Goal: Information Seeking & Learning: Learn about a topic

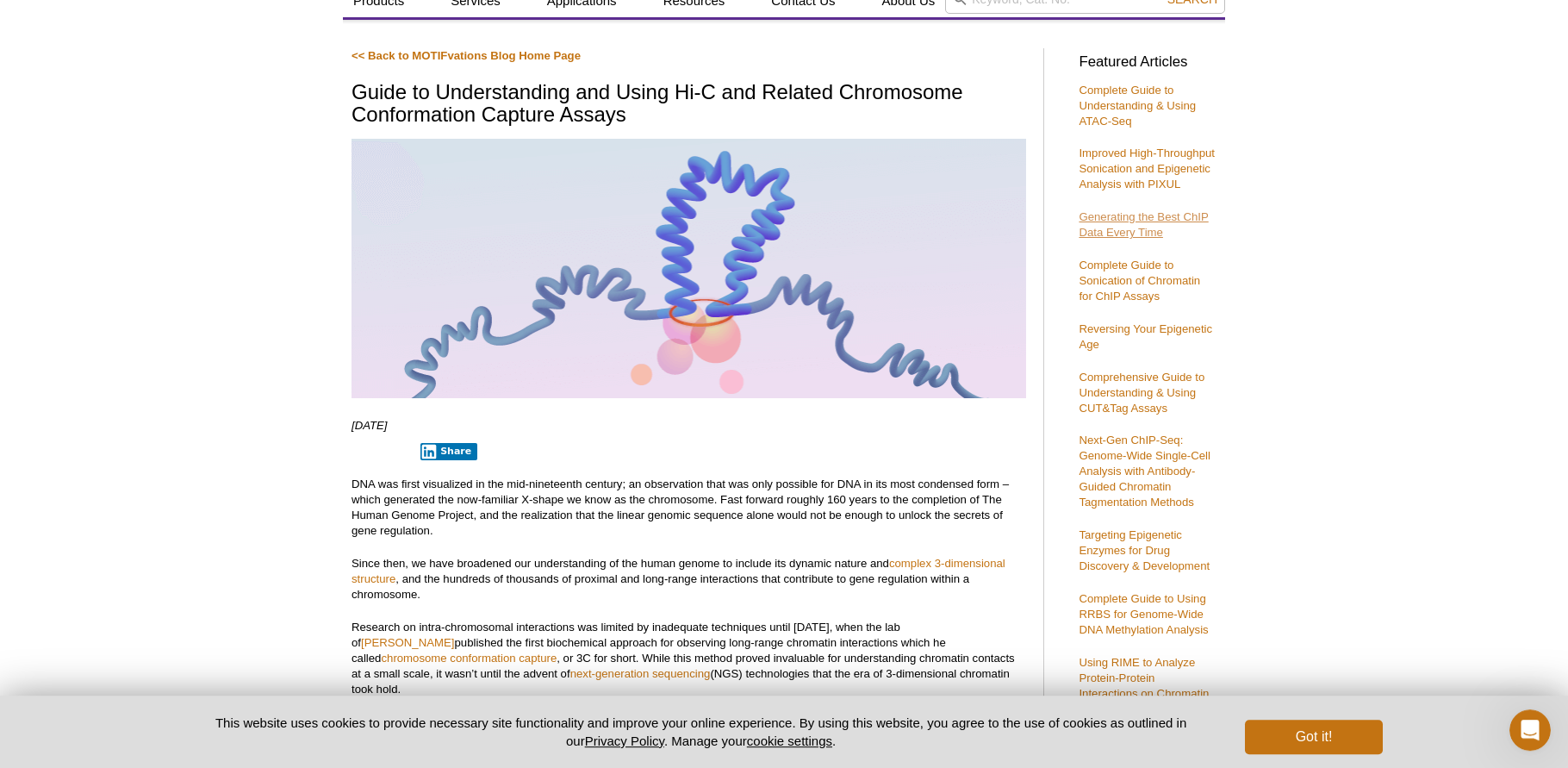
scroll to position [124, 0]
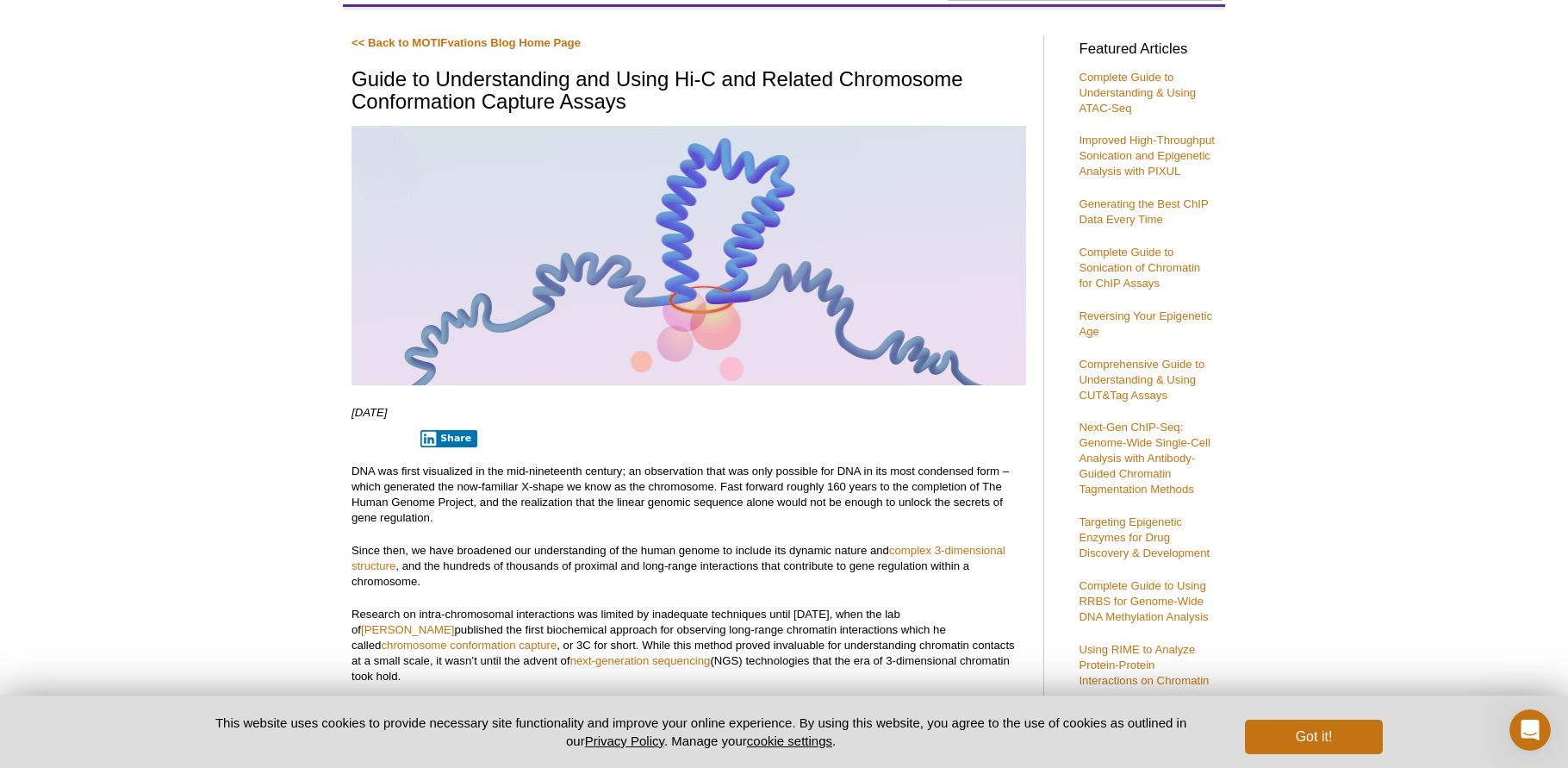
click at [1144, 370] on p "Comprehensive Guide to Understanding & Using CUT&Tag Assays" at bounding box center [1148, 379] width 138 height 46
click at [1136, 366] on link "Comprehensive Guide to Understanding & Using CUT&Tag Assays" at bounding box center [1142, 379] width 126 height 44
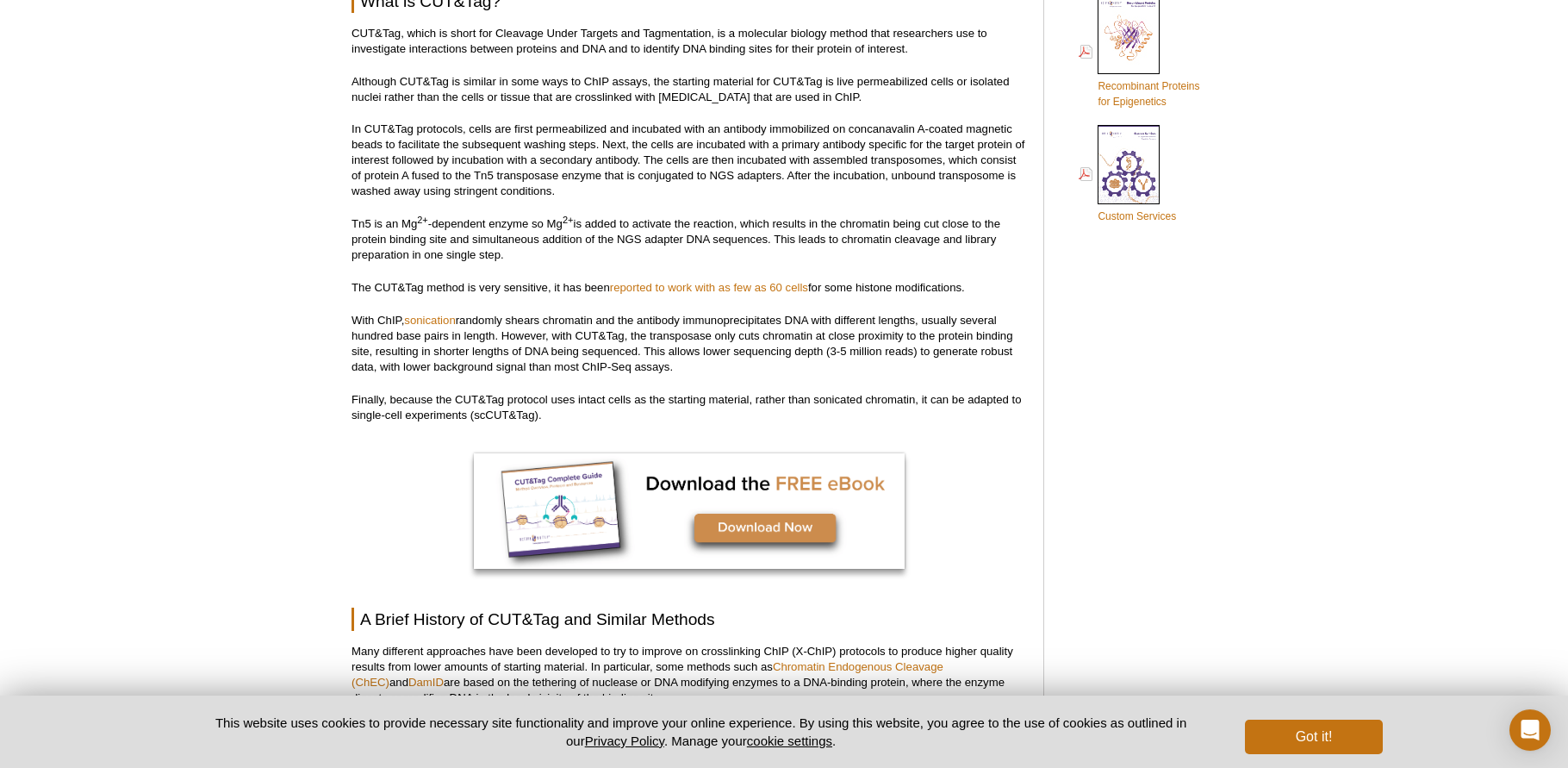
scroll to position [1283, 0]
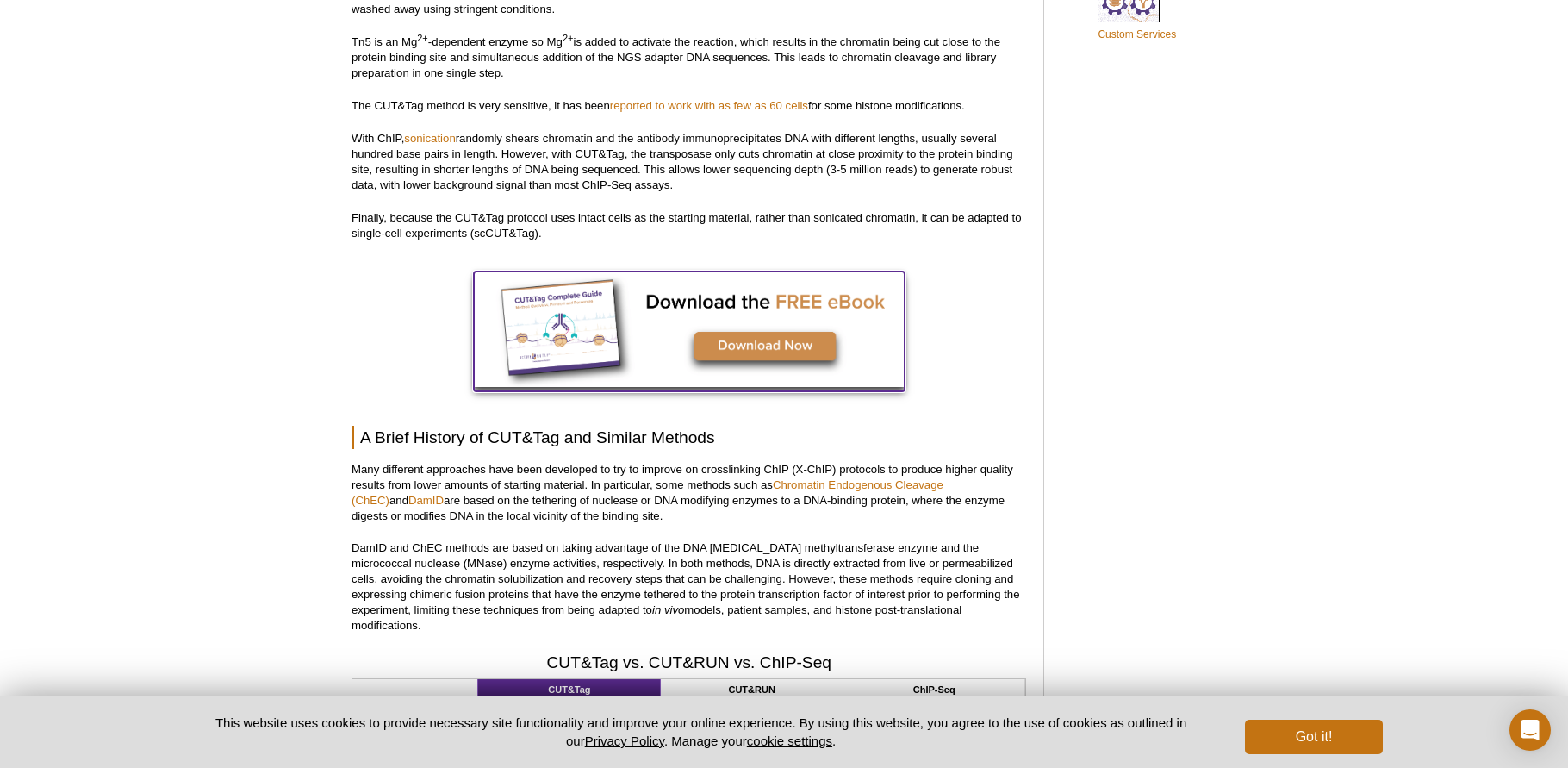
click at [774, 352] on img at bounding box center [689, 329] width 431 height 115
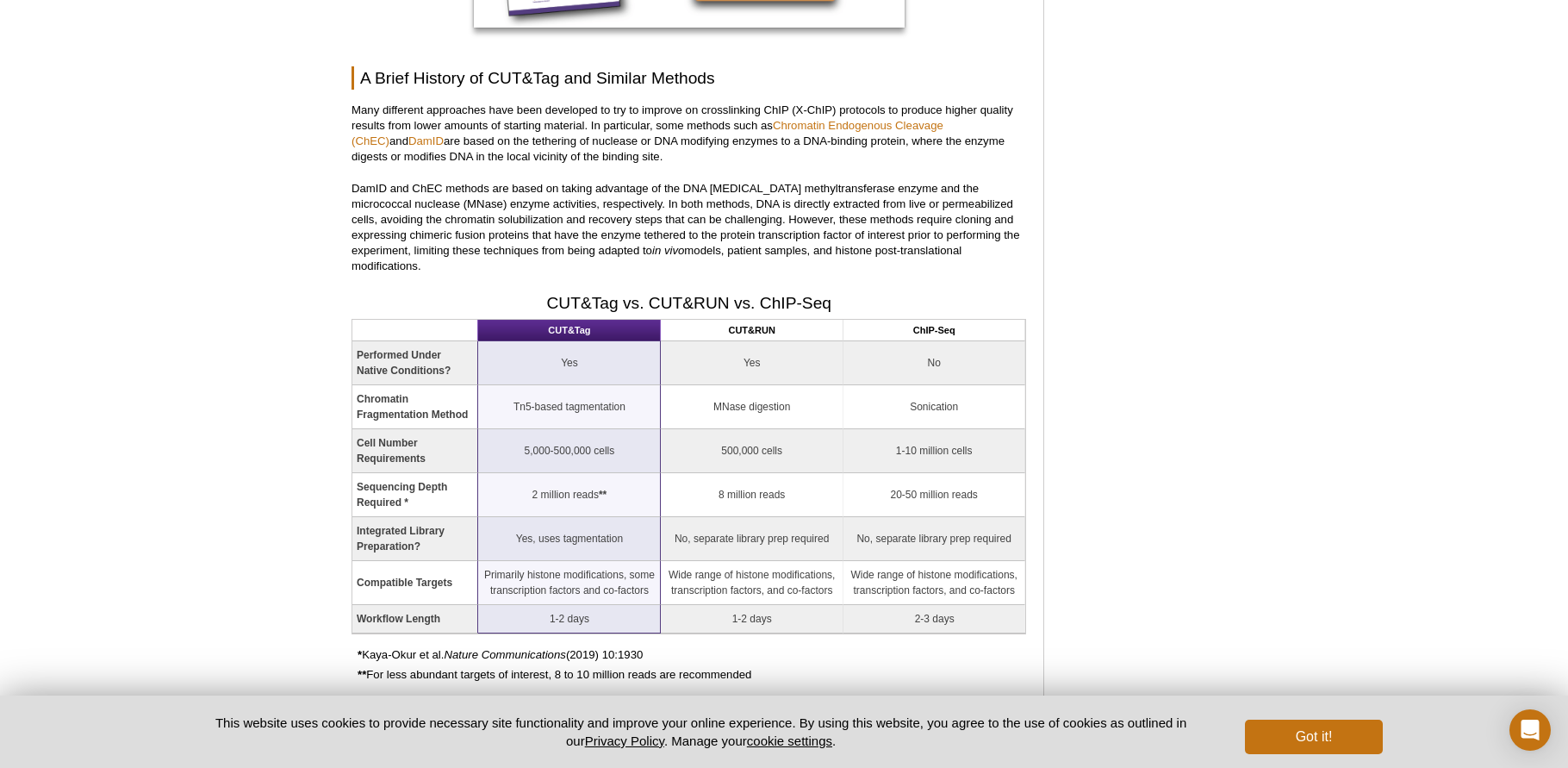
scroll to position [1600, 0]
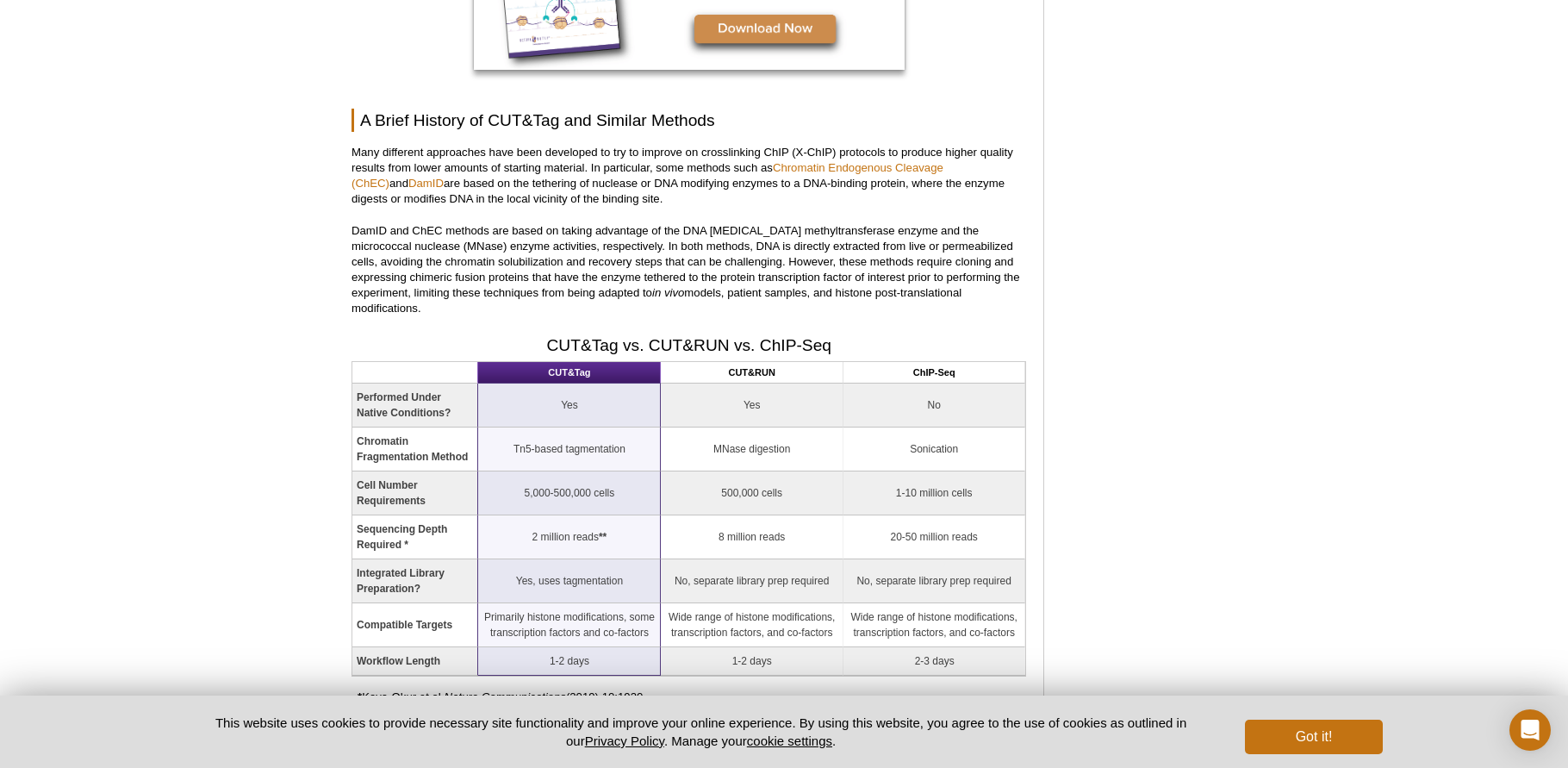
drag, startPoint x: 1000, startPoint y: 163, endPoint x: 356, endPoint y: 134, distance: 644.7
copy div "Many different approaches have been developed to try to improve on crosslinking…"
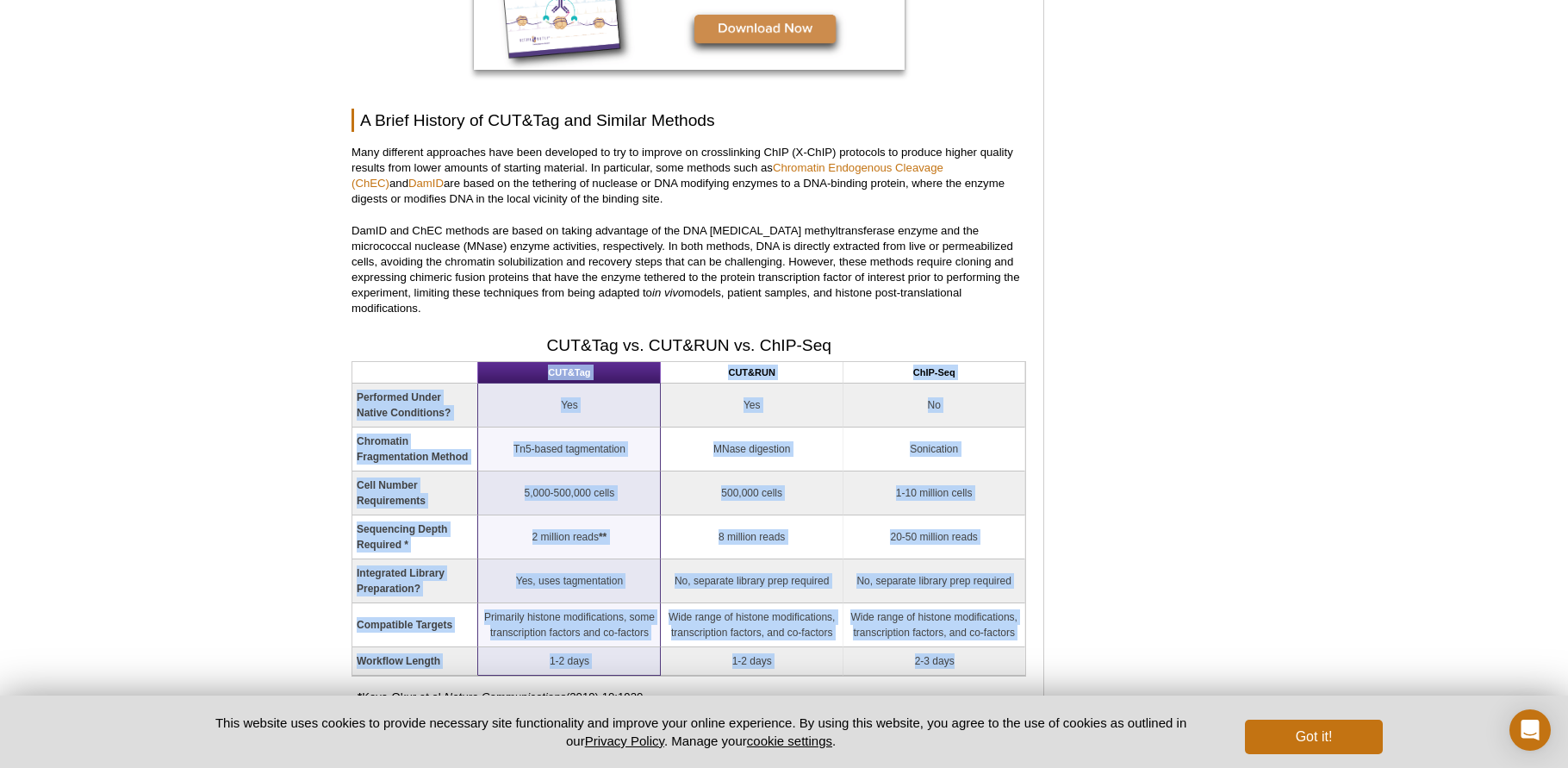
drag, startPoint x: 386, startPoint y: 367, endPoint x: 986, endPoint y: 663, distance: 669.0
click at [986, 663] on table "CUT&Tag CUT&RUN ChIP-Seq Performed Under Native Conditions? Yes Yes No Chromati…" at bounding box center [688, 518] width 674 height 315
copy table "CUT&Tag CUT&RUN ChIP-Seq Performed Under Native Conditions? Yes Yes No Chromati…"
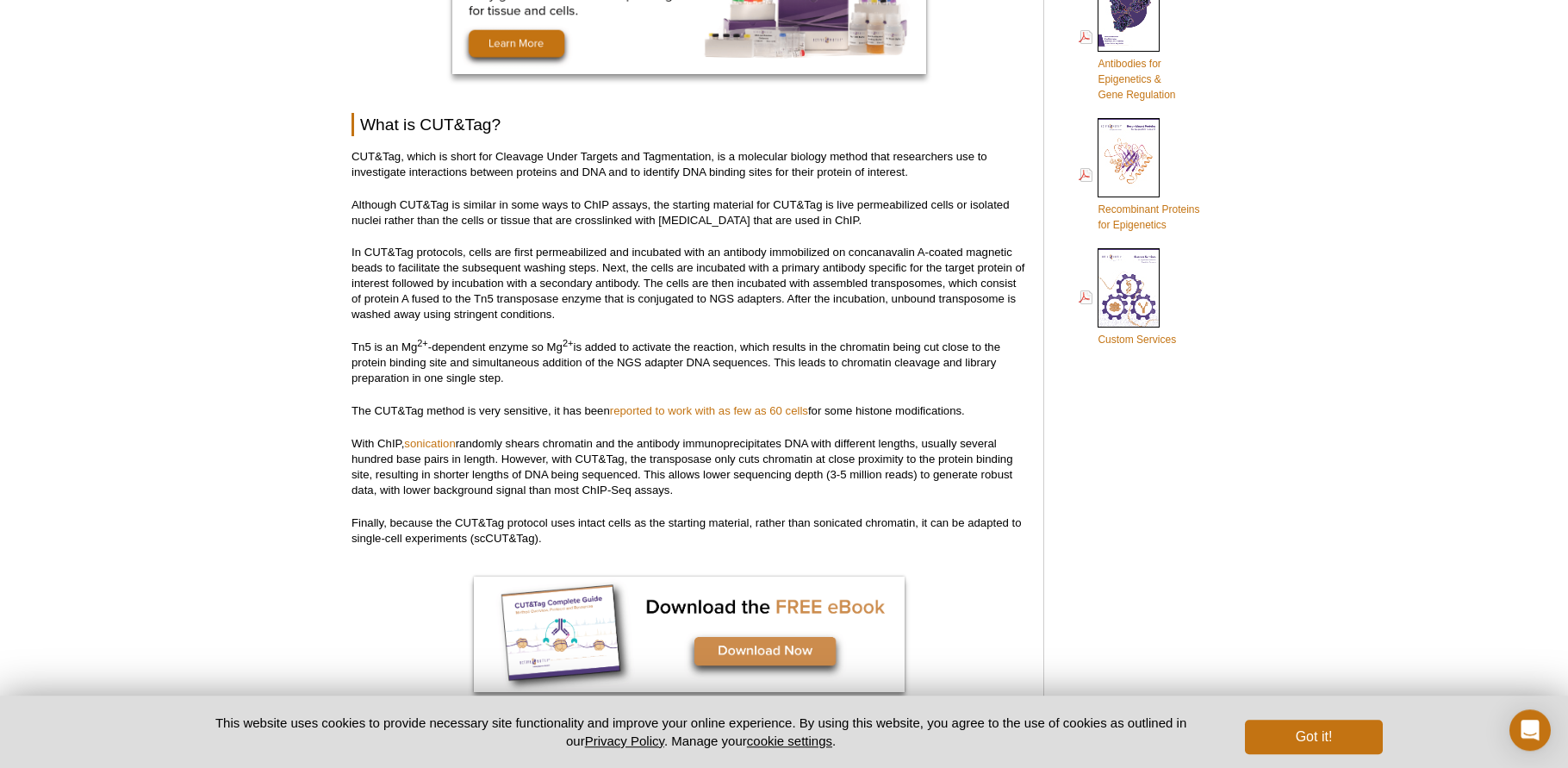
scroll to position [965, 0]
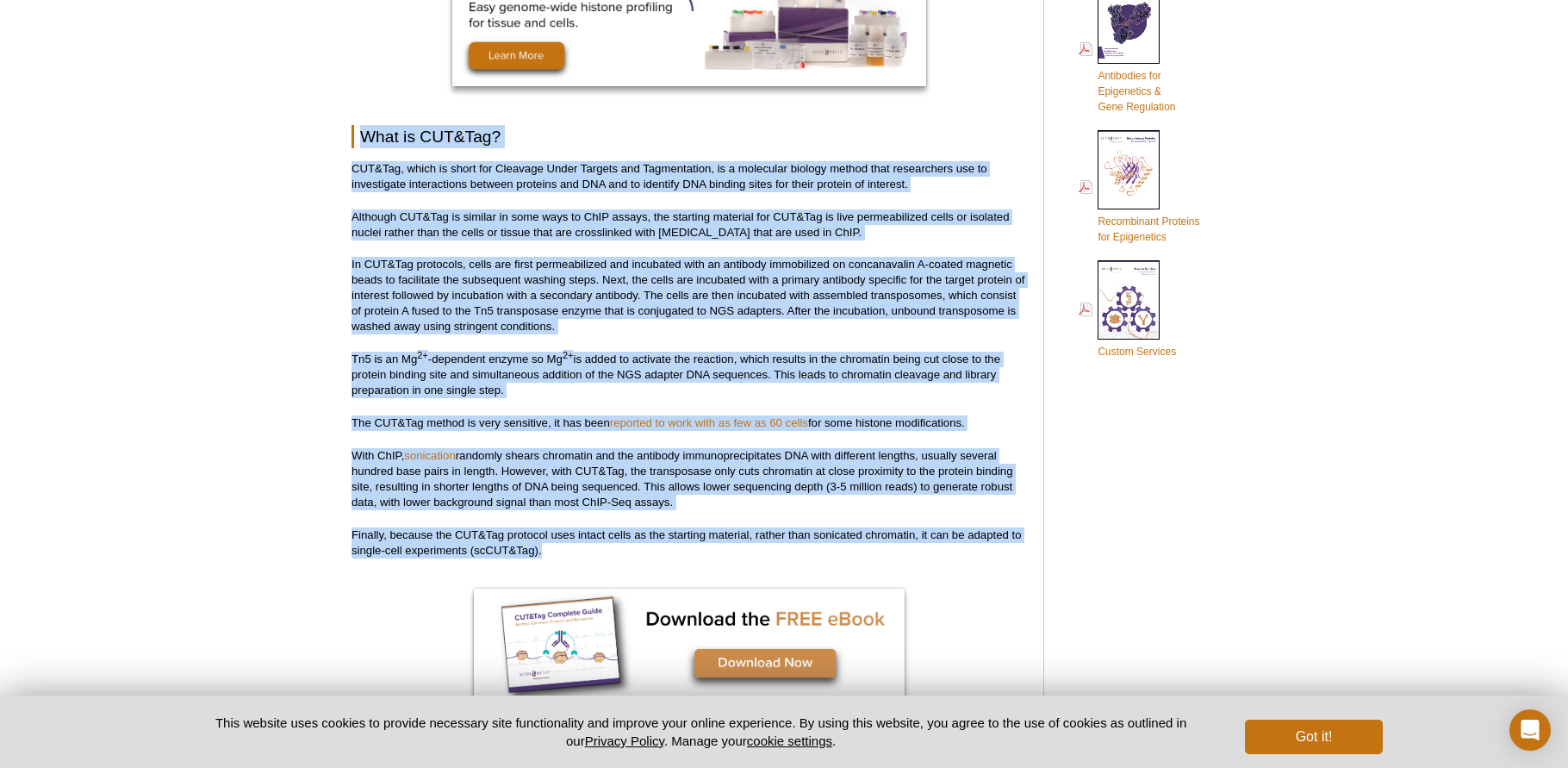
drag, startPoint x: 362, startPoint y: 135, endPoint x: 811, endPoint y: 563, distance: 620.3
copy div "What is CUT&Tag? CUT&Tag, which is short for Cleavage Under Targets and Tagment…"
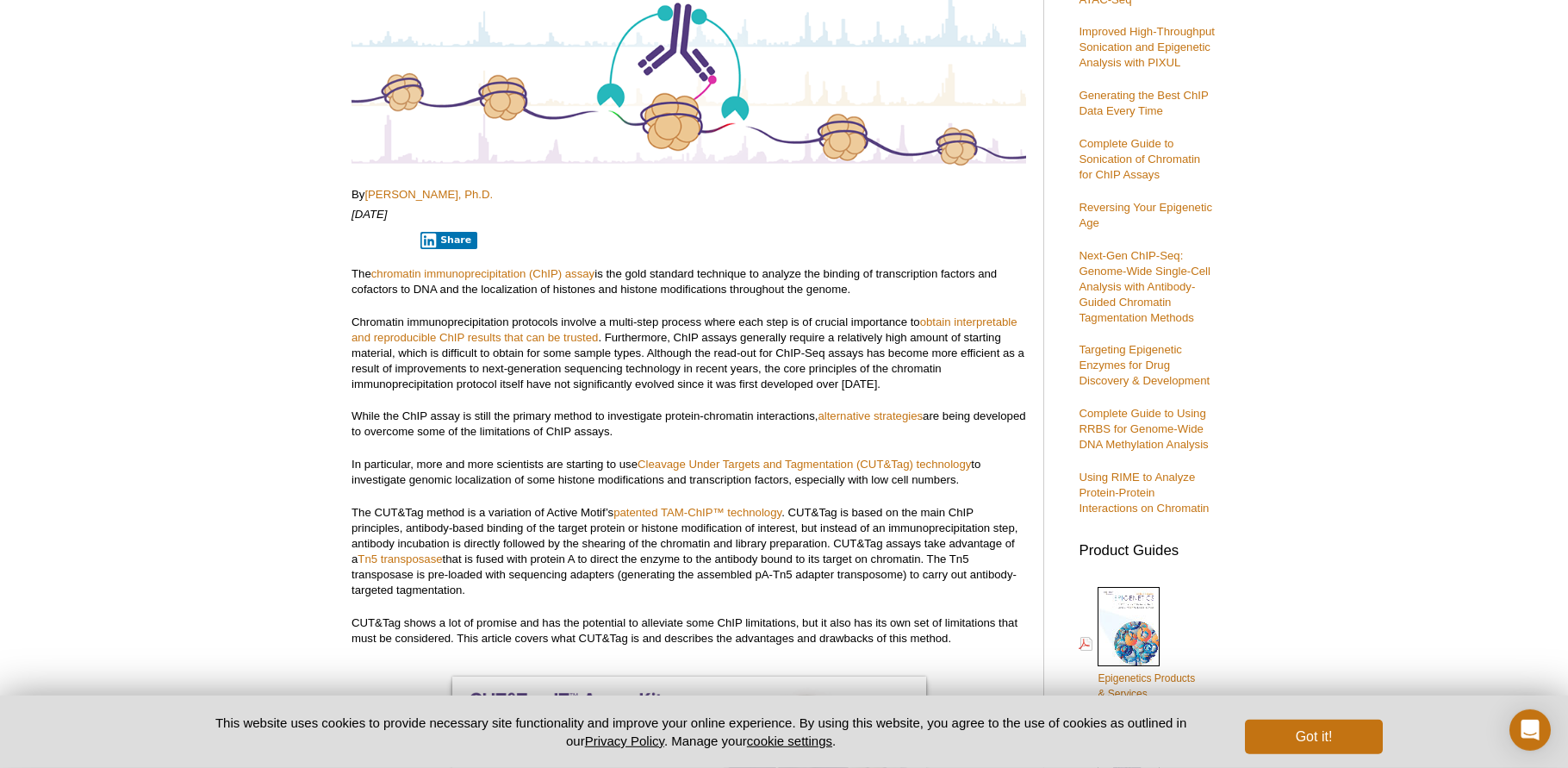
scroll to position [234, 0]
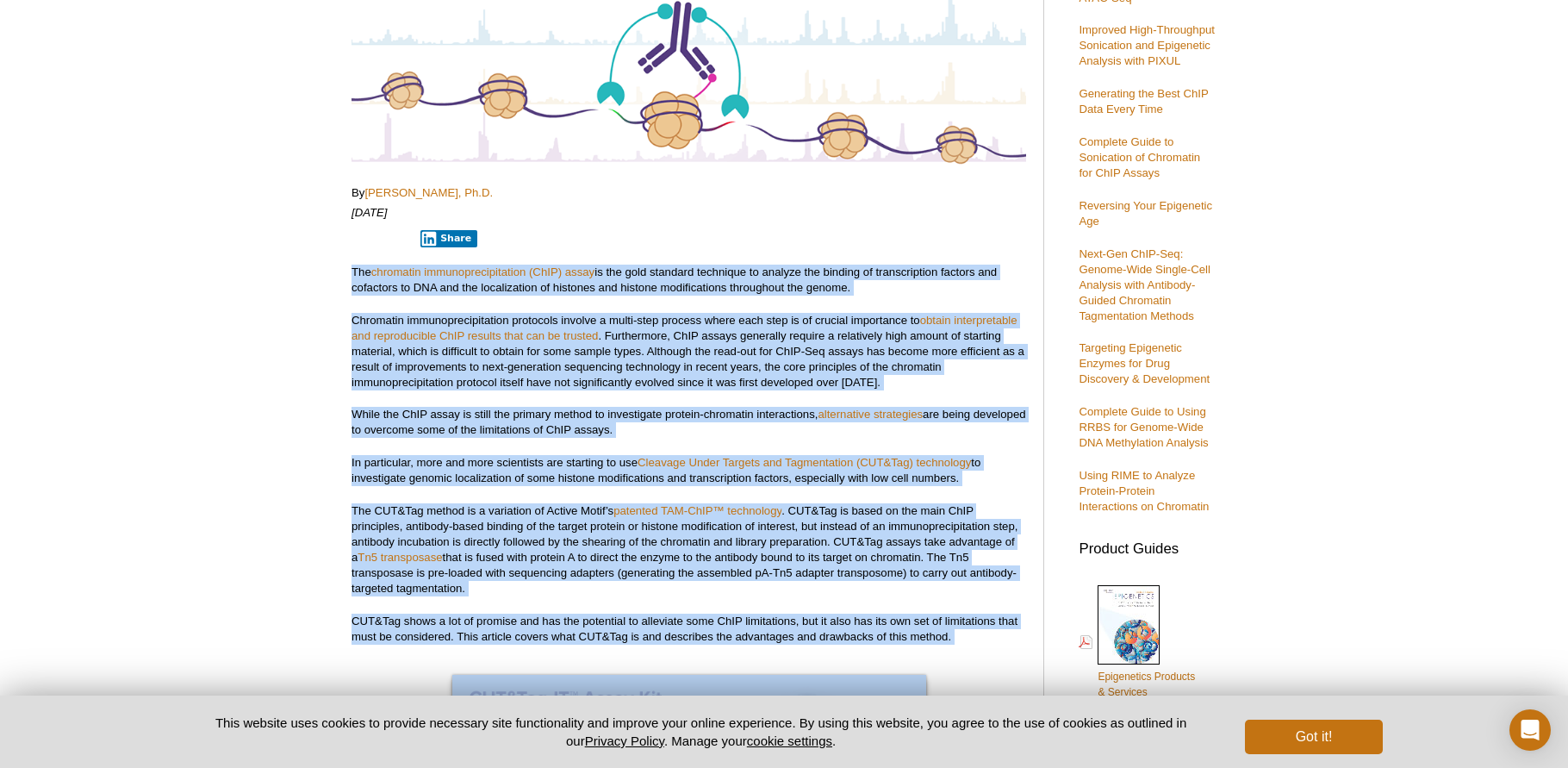
drag, startPoint x: 354, startPoint y: 273, endPoint x: 967, endPoint y: 660, distance: 724.9
copy div "The chromatin immunoprecipitation (ChIP) assay is the gold standard technique t…"
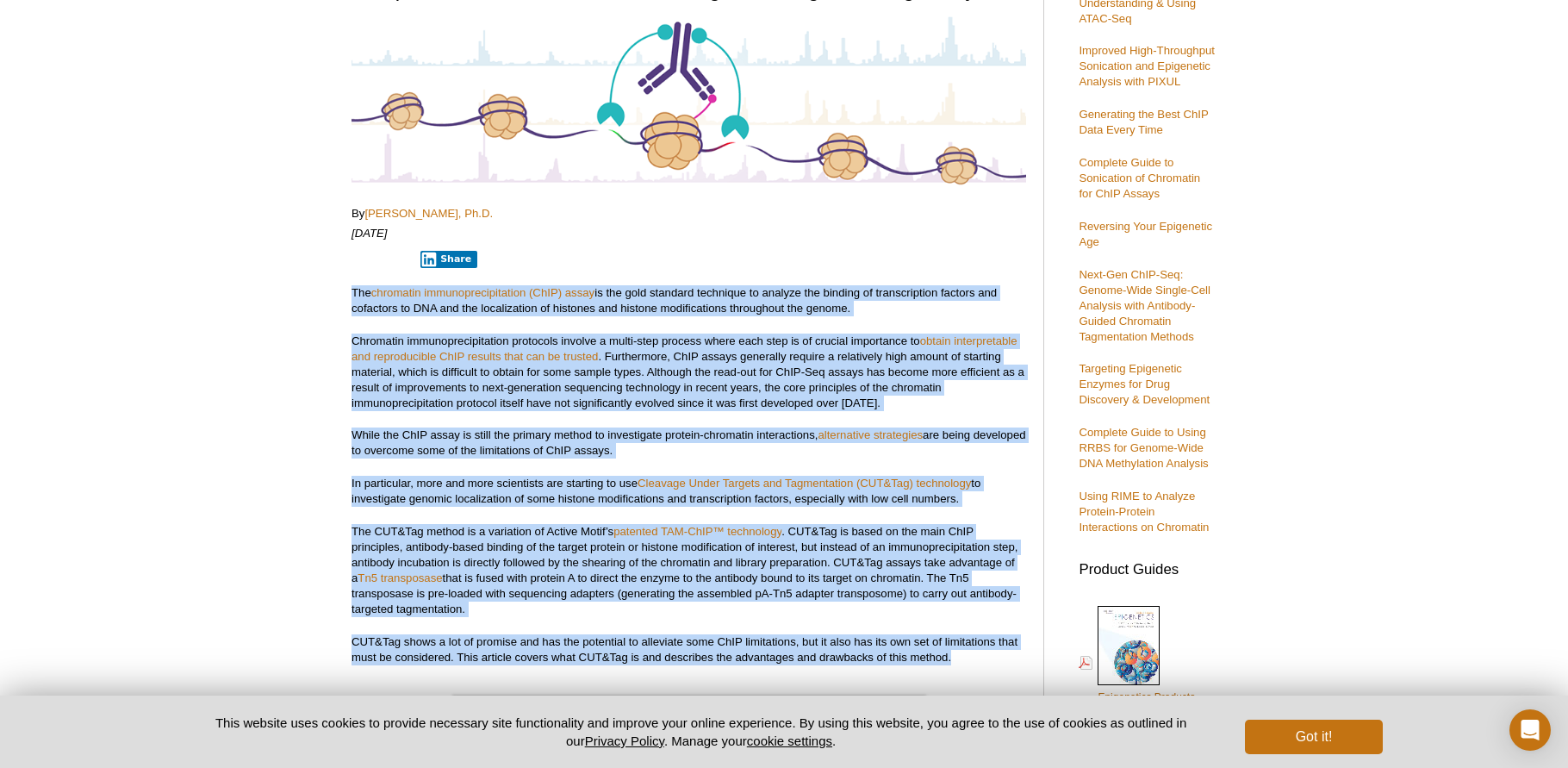
scroll to position [221, 0]
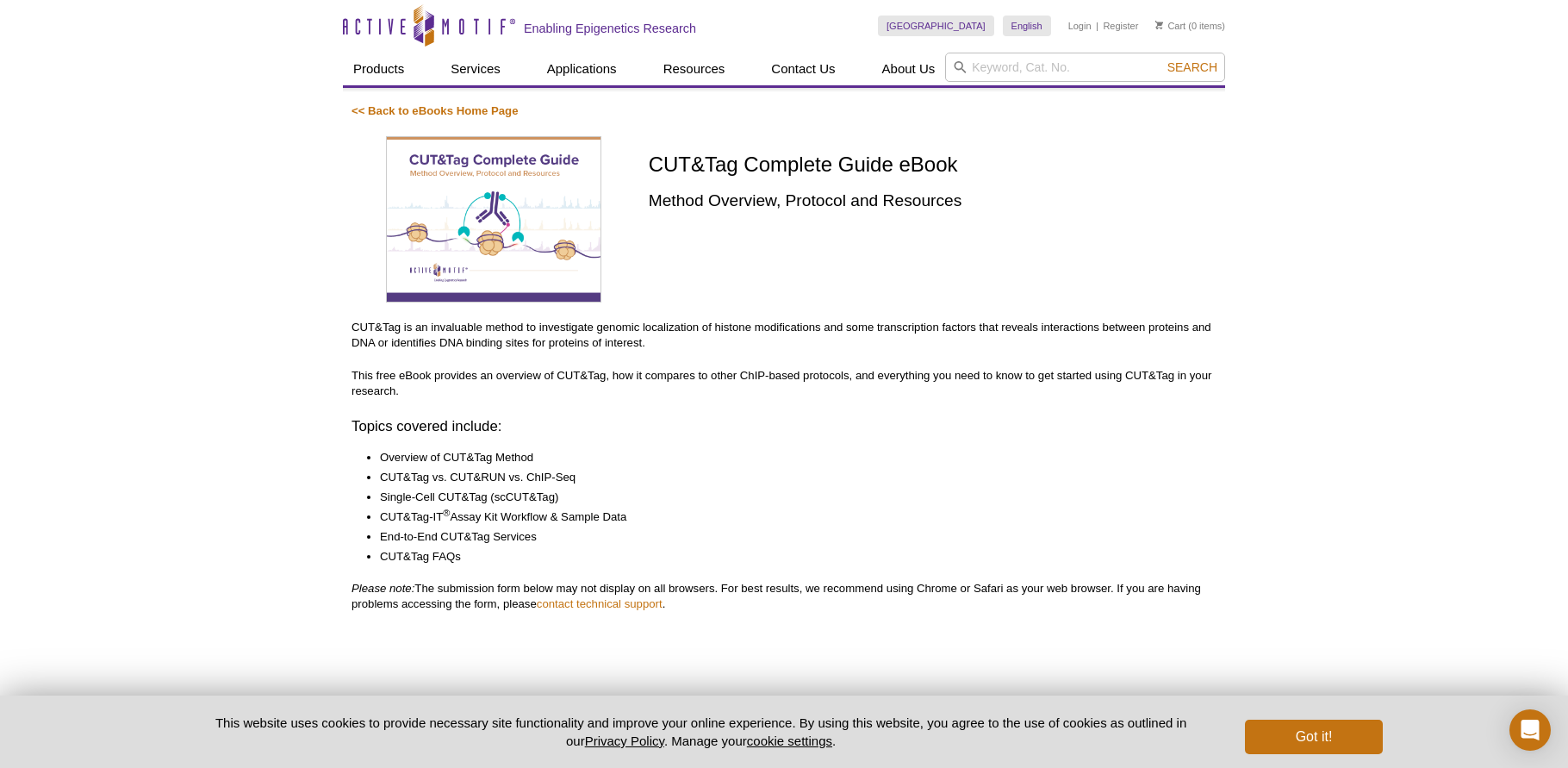
click at [468, 164] on img at bounding box center [494, 219] width 216 height 166
click at [446, 161] on img at bounding box center [494, 219] width 216 height 166
click at [743, 189] on div "CUT&Tag Complete Guide eBook Method Overview, Protocol and Resources" at bounding box center [933, 221] width 568 height 170
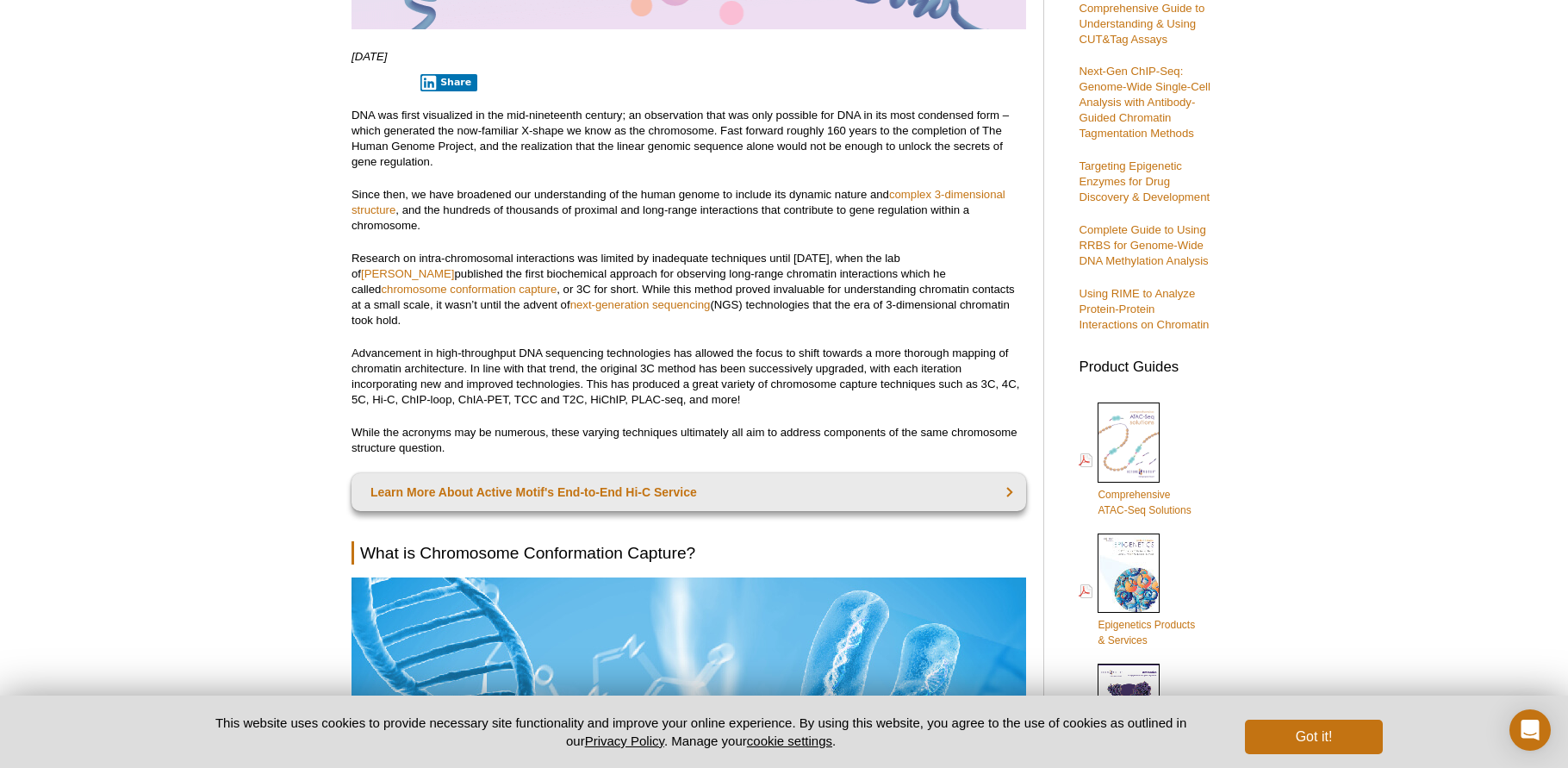
scroll to position [505, 0]
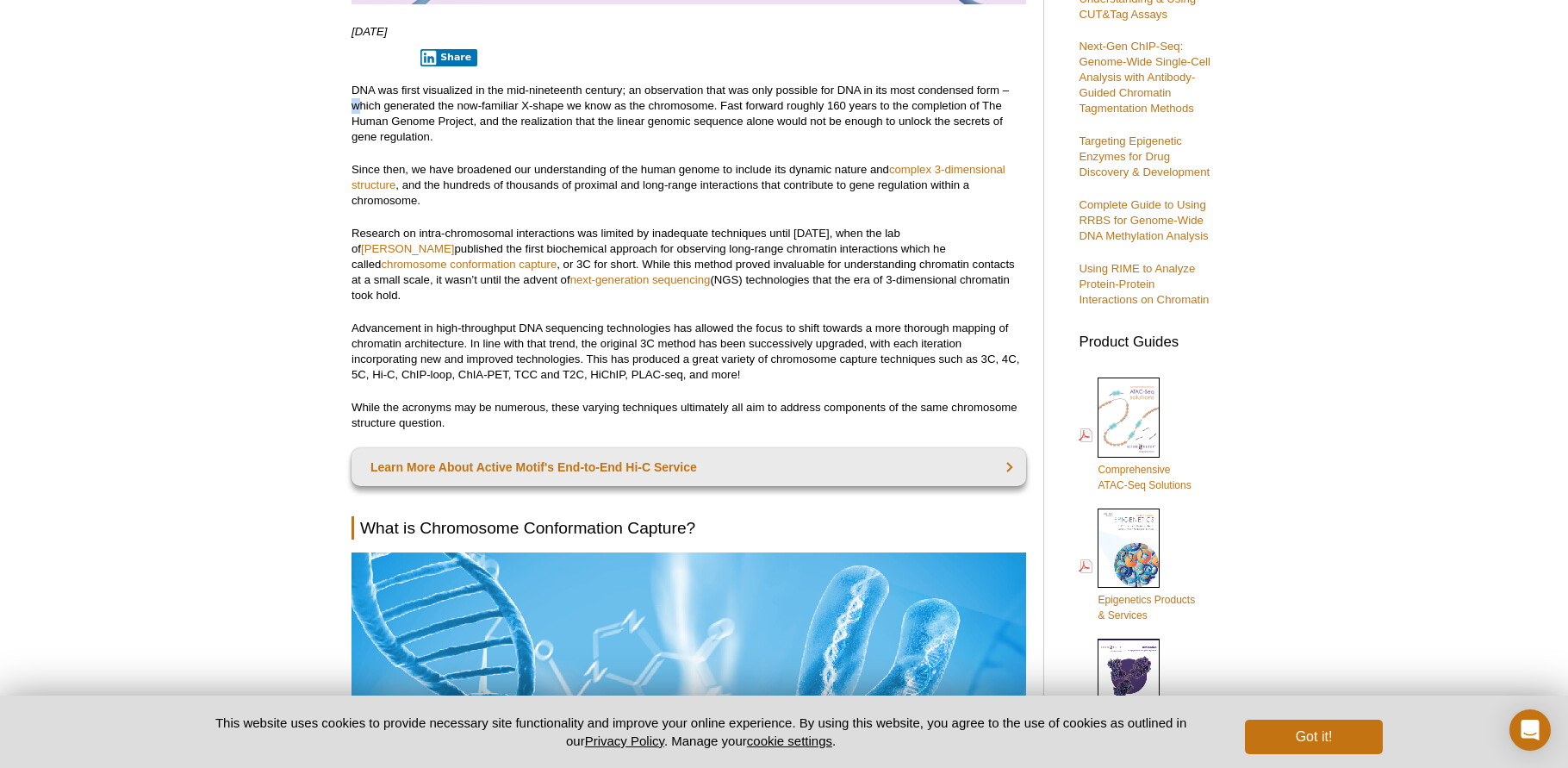
click at [360, 113] on p "DNA was first visualized in the mid-nineteenth century; an observation that was…" at bounding box center [688, 114] width 674 height 62
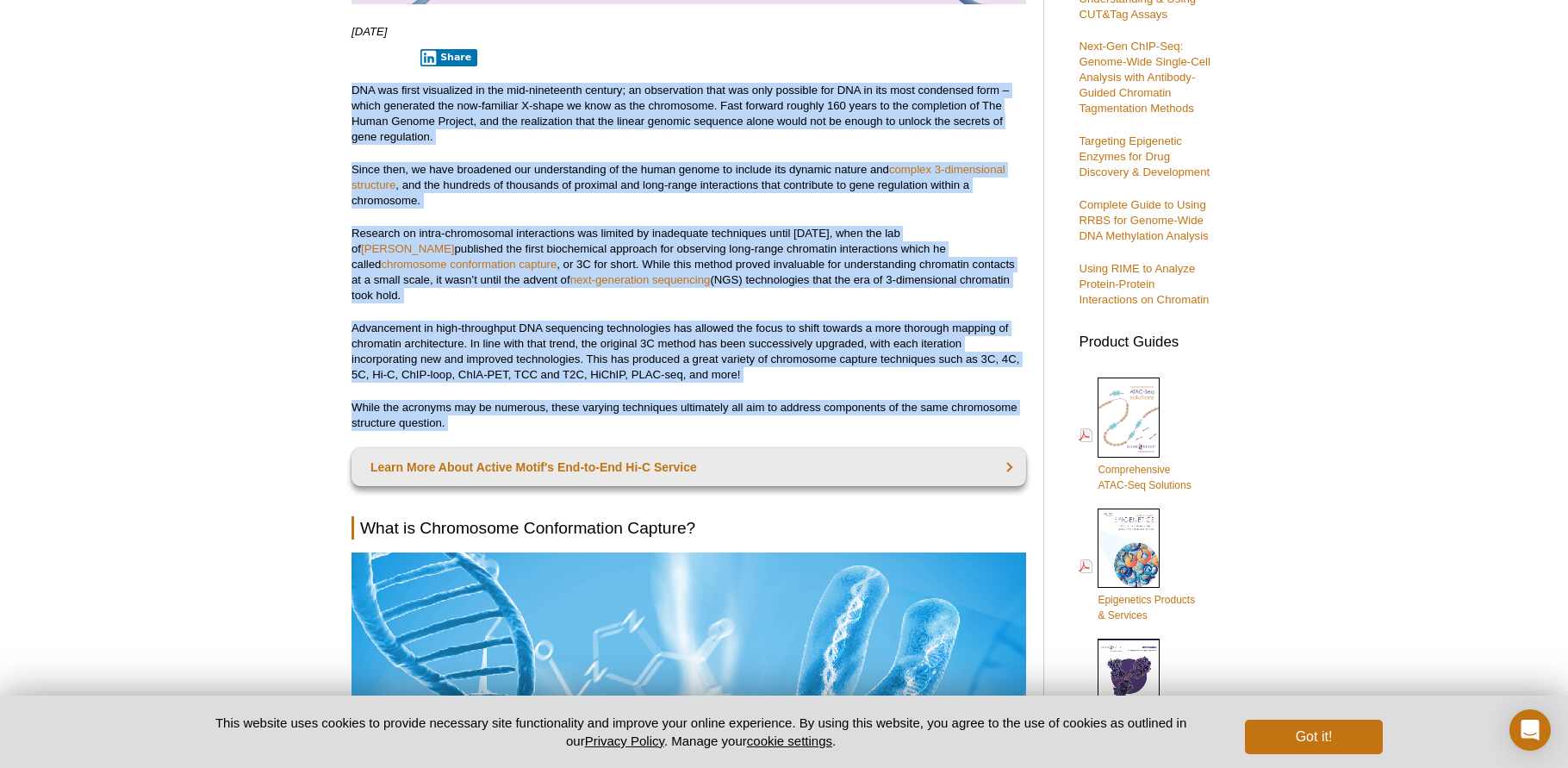
drag, startPoint x: 352, startPoint y: 88, endPoint x: 705, endPoint y: 424, distance: 487.3
copy div "DNA was first visualized in the mid-nineteenth century; an observation that was…"
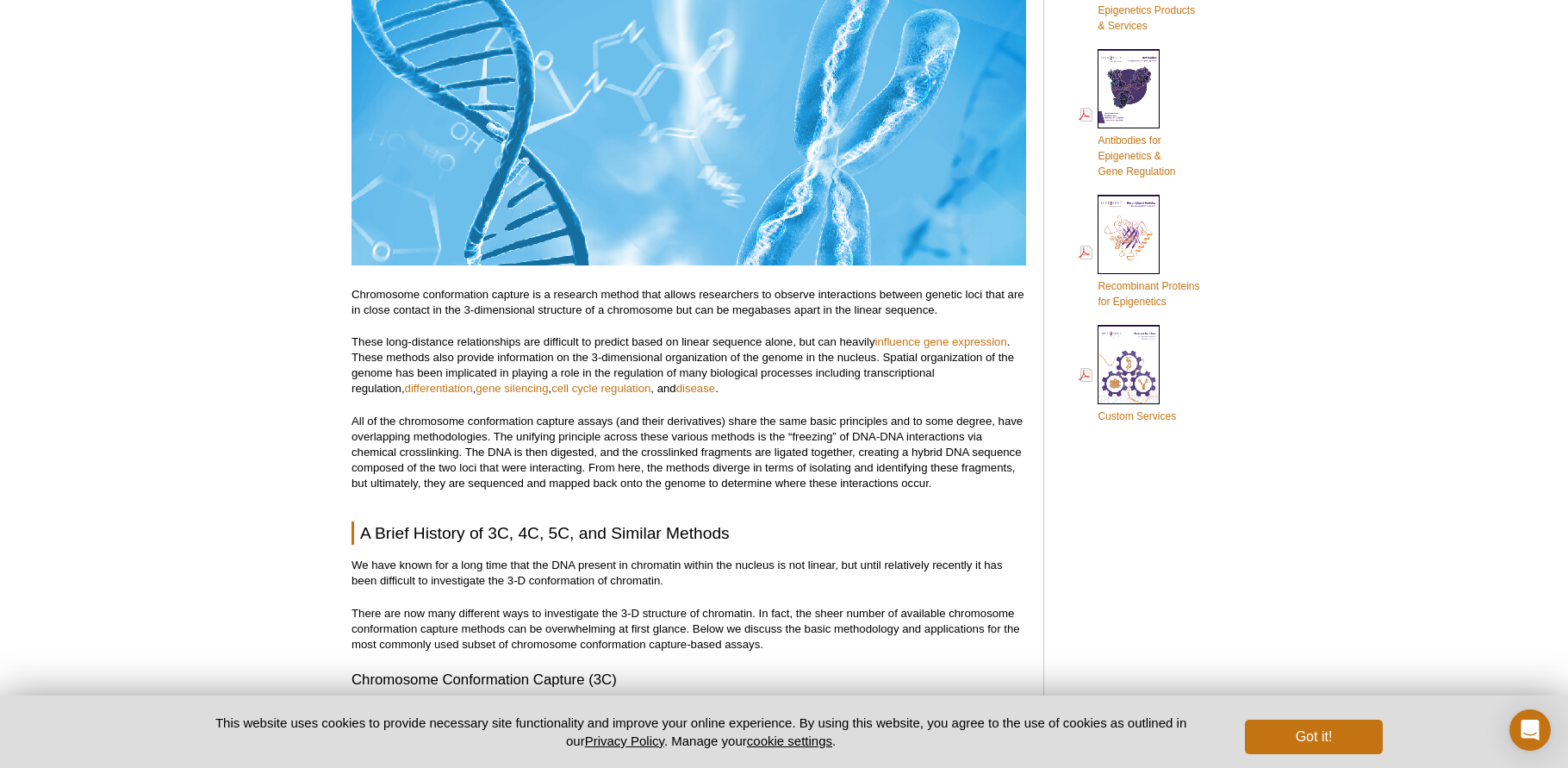
scroll to position [1125, 0]
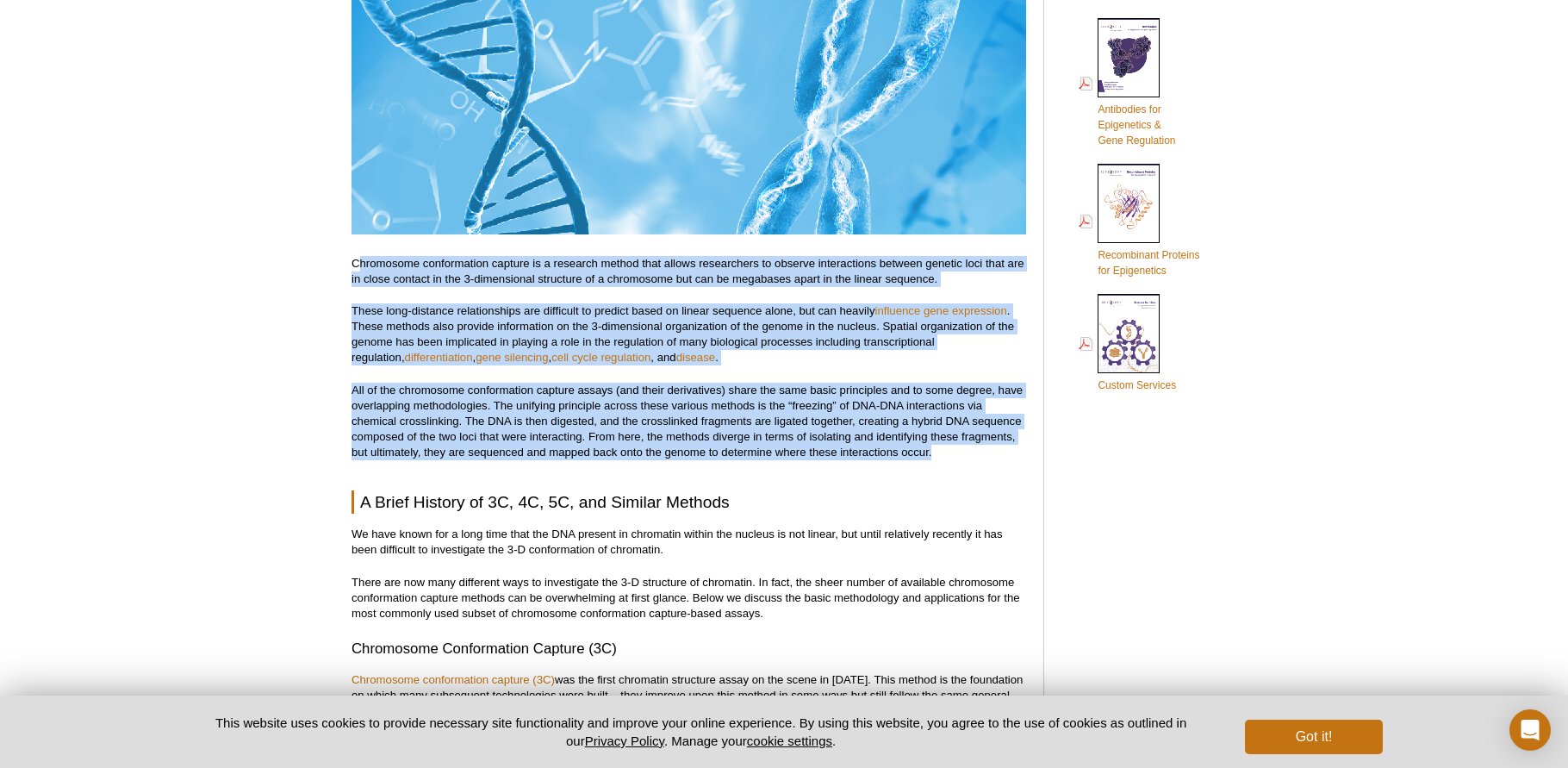
drag, startPoint x: 356, startPoint y: 248, endPoint x: 734, endPoint y: 453, distance: 430.0
copy div "hromosome conformation capture is a research method that allows researchers to …"
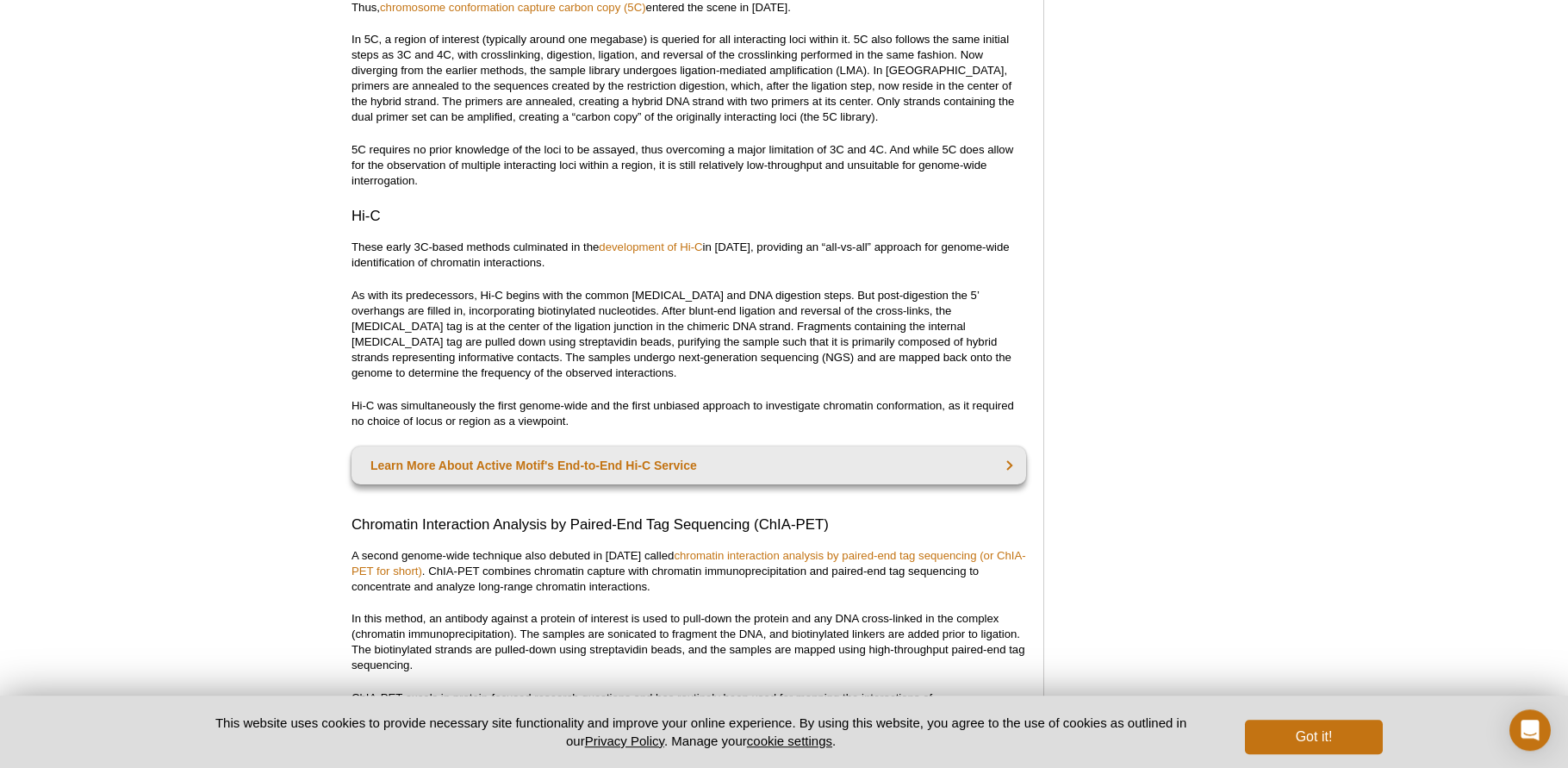
scroll to position [2270, 0]
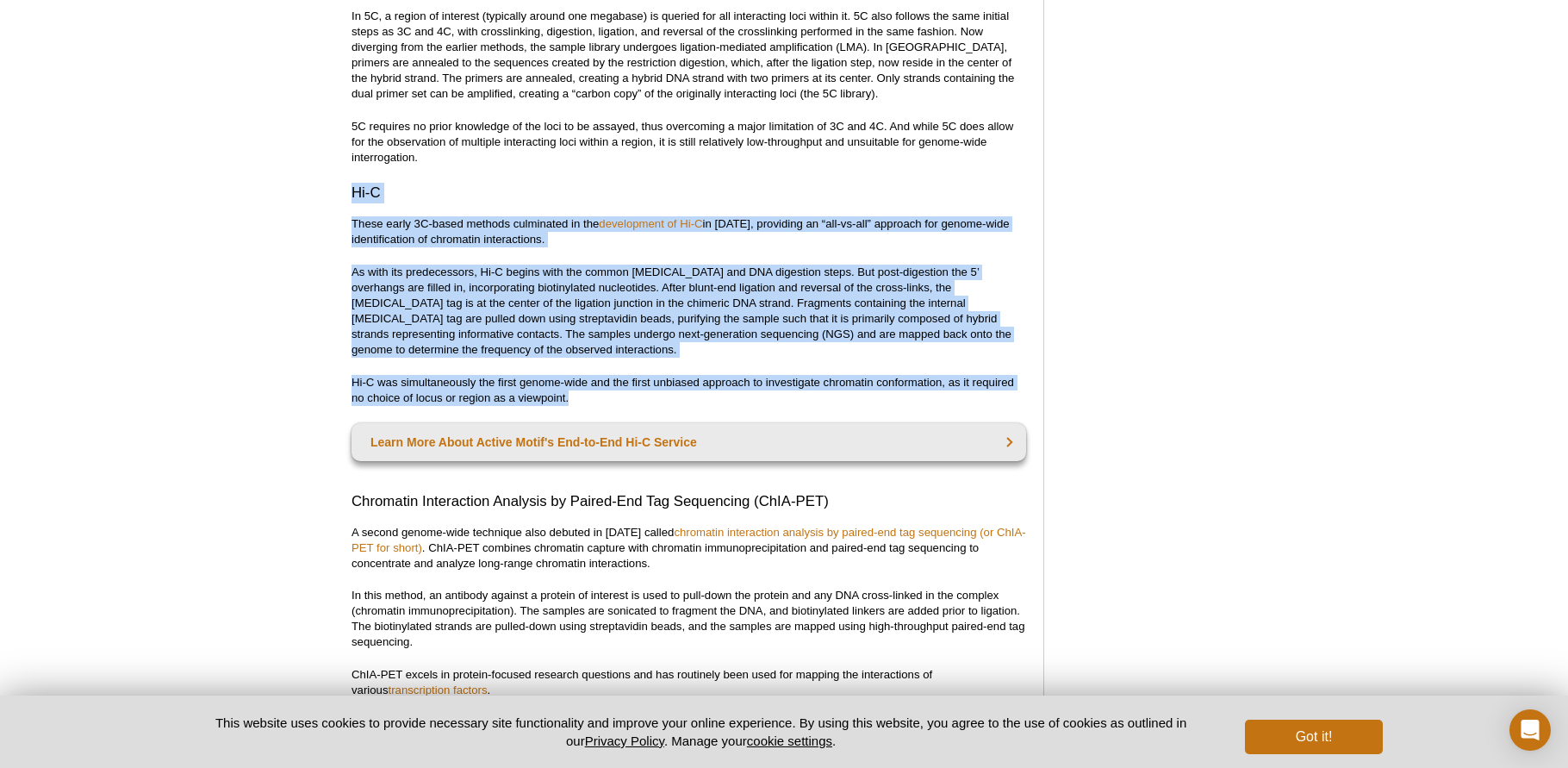
drag, startPoint x: 354, startPoint y: 176, endPoint x: 651, endPoint y: 386, distance: 363.7
copy div "Hi-C These early 3C-based methods culminated in the development of Hi-C in 2009…"
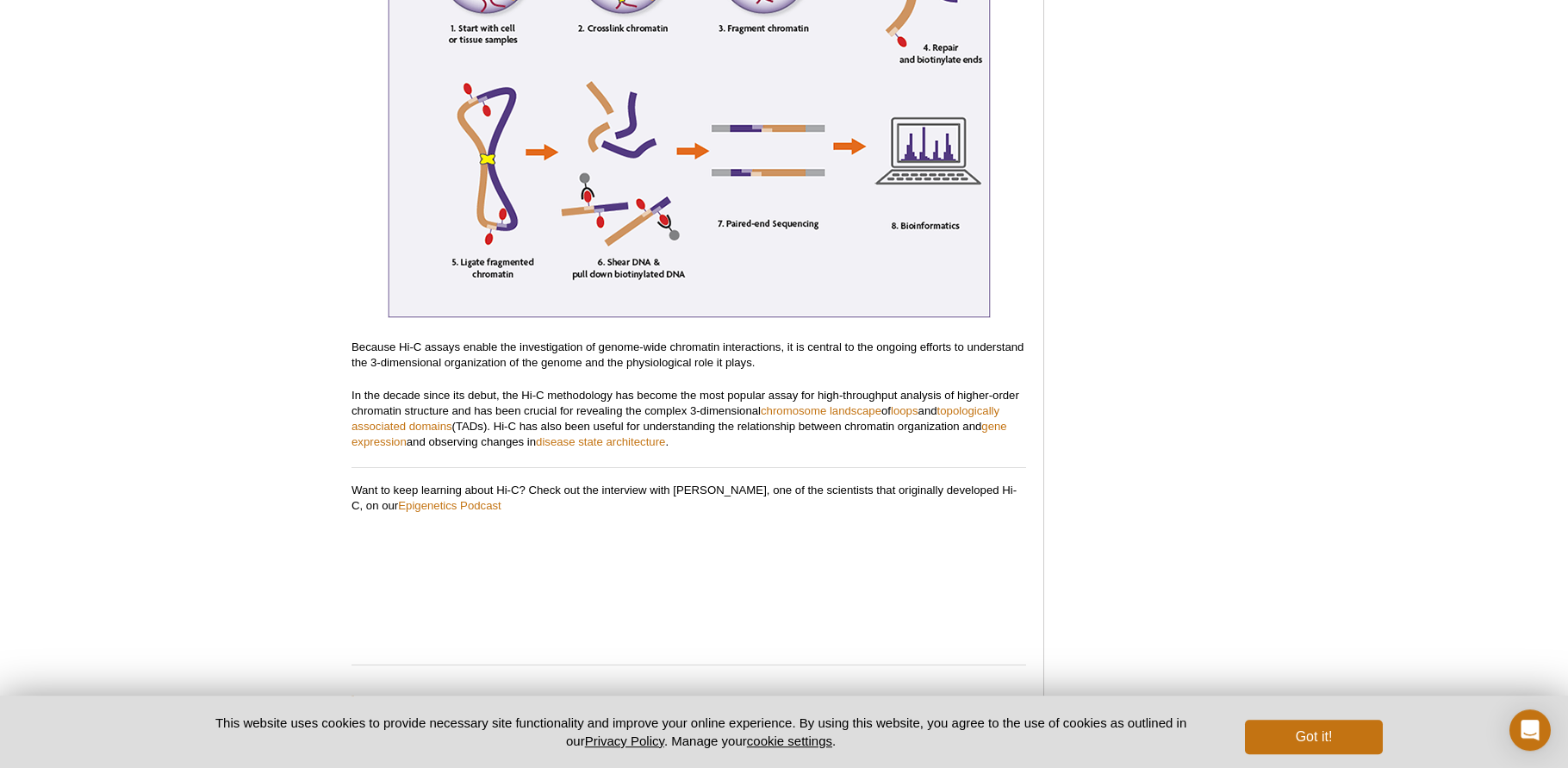
scroll to position [3856, 0]
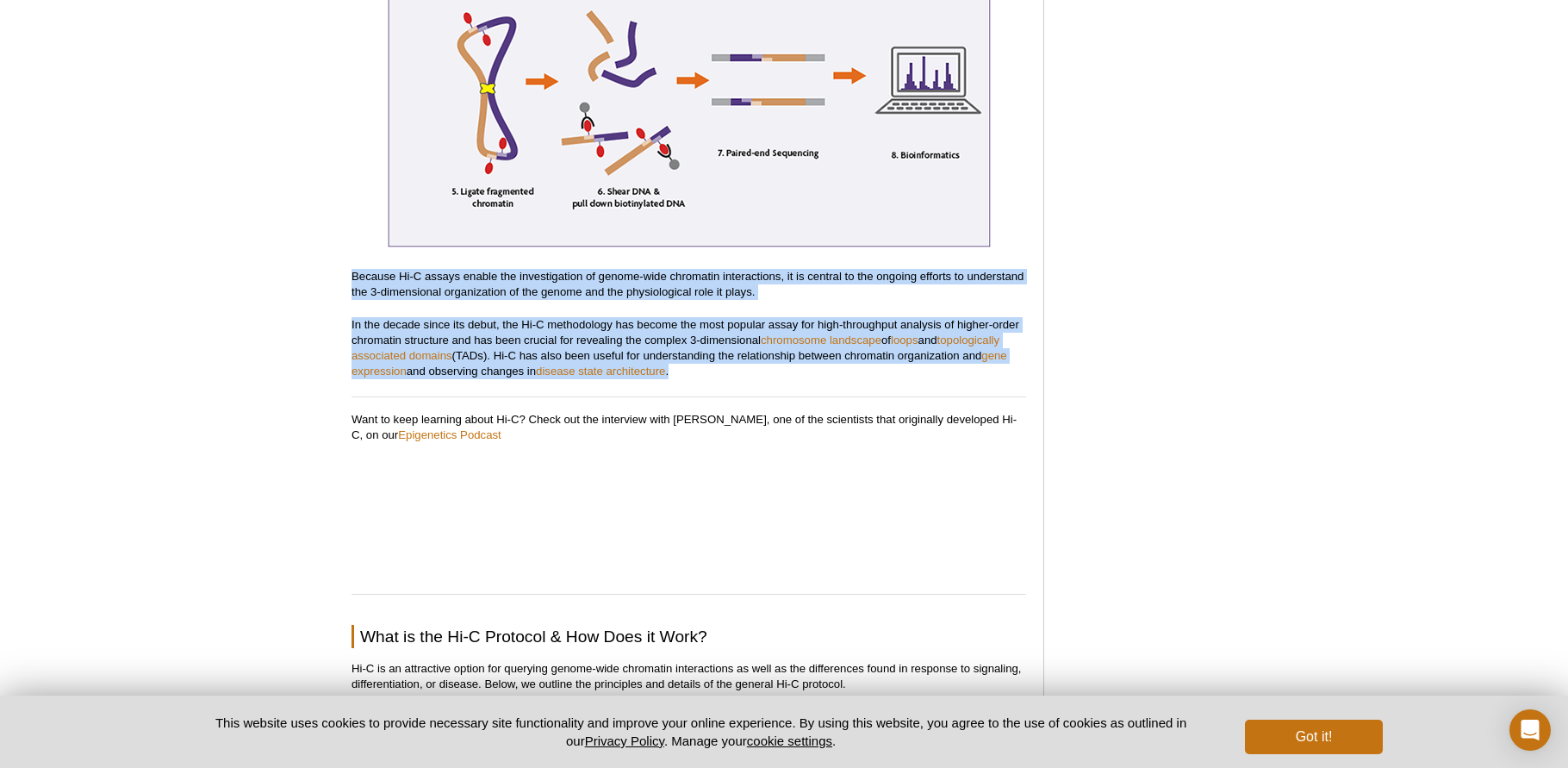
drag, startPoint x: 353, startPoint y: 263, endPoint x: 688, endPoint y: 356, distance: 347.7
copy div "Because Hi-C assays enable the investigation of genome-wide chromatin interacti…"
